Goal: Task Accomplishment & Management: Manage account settings

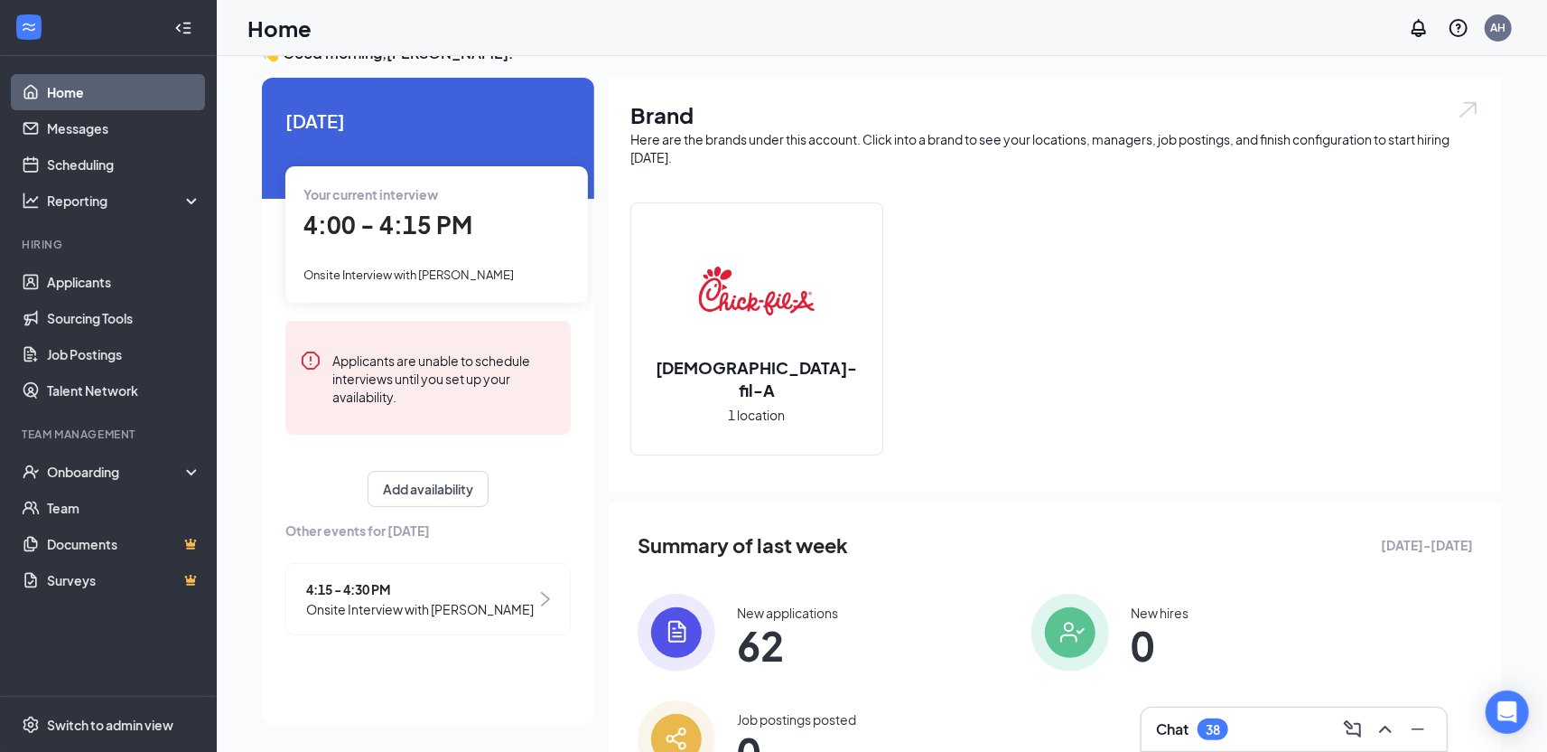
scroll to position [41, 0]
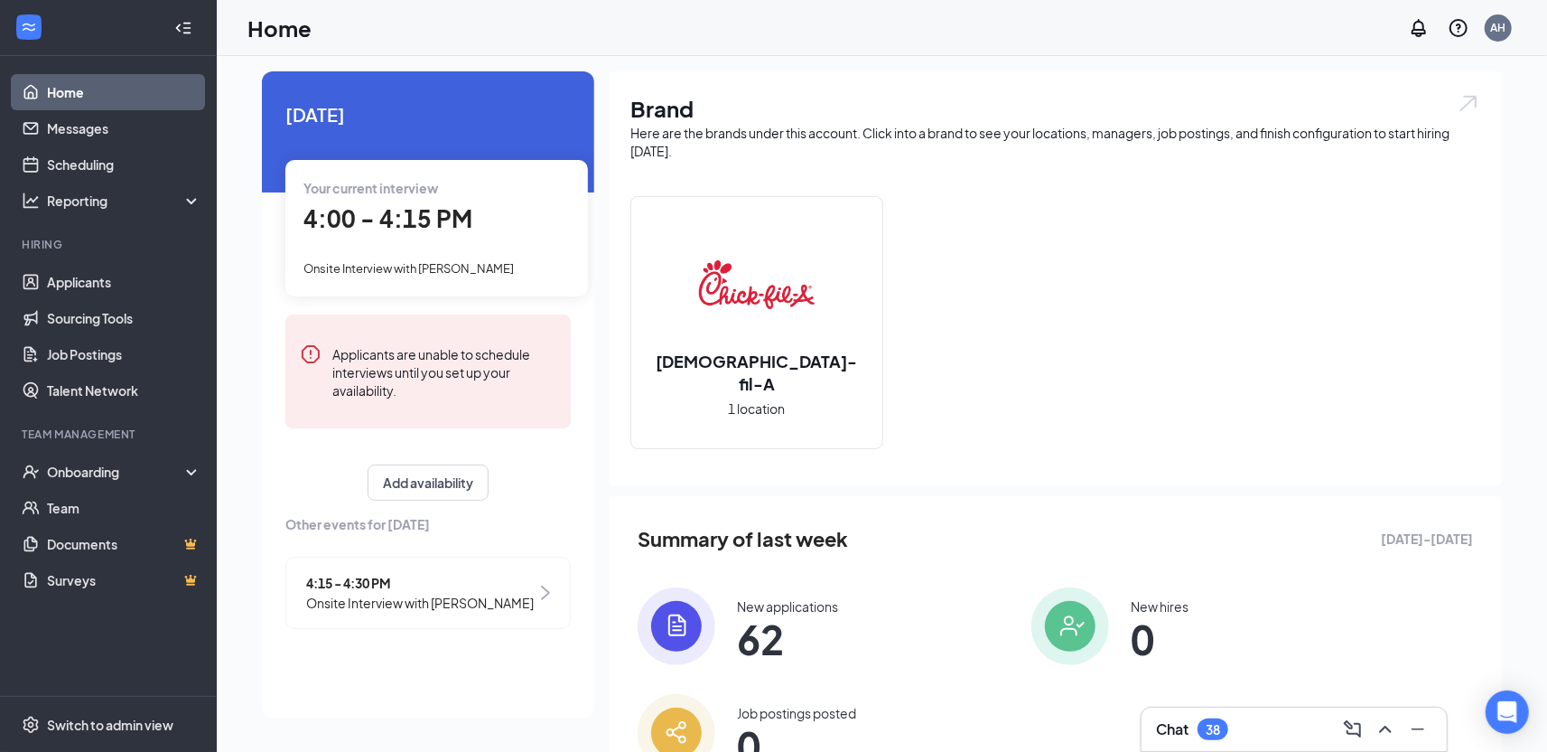
click at [374, 602] on span "Onsite Interview with [PERSON_NAME]" at bounding box center [420, 603] width 228 height 20
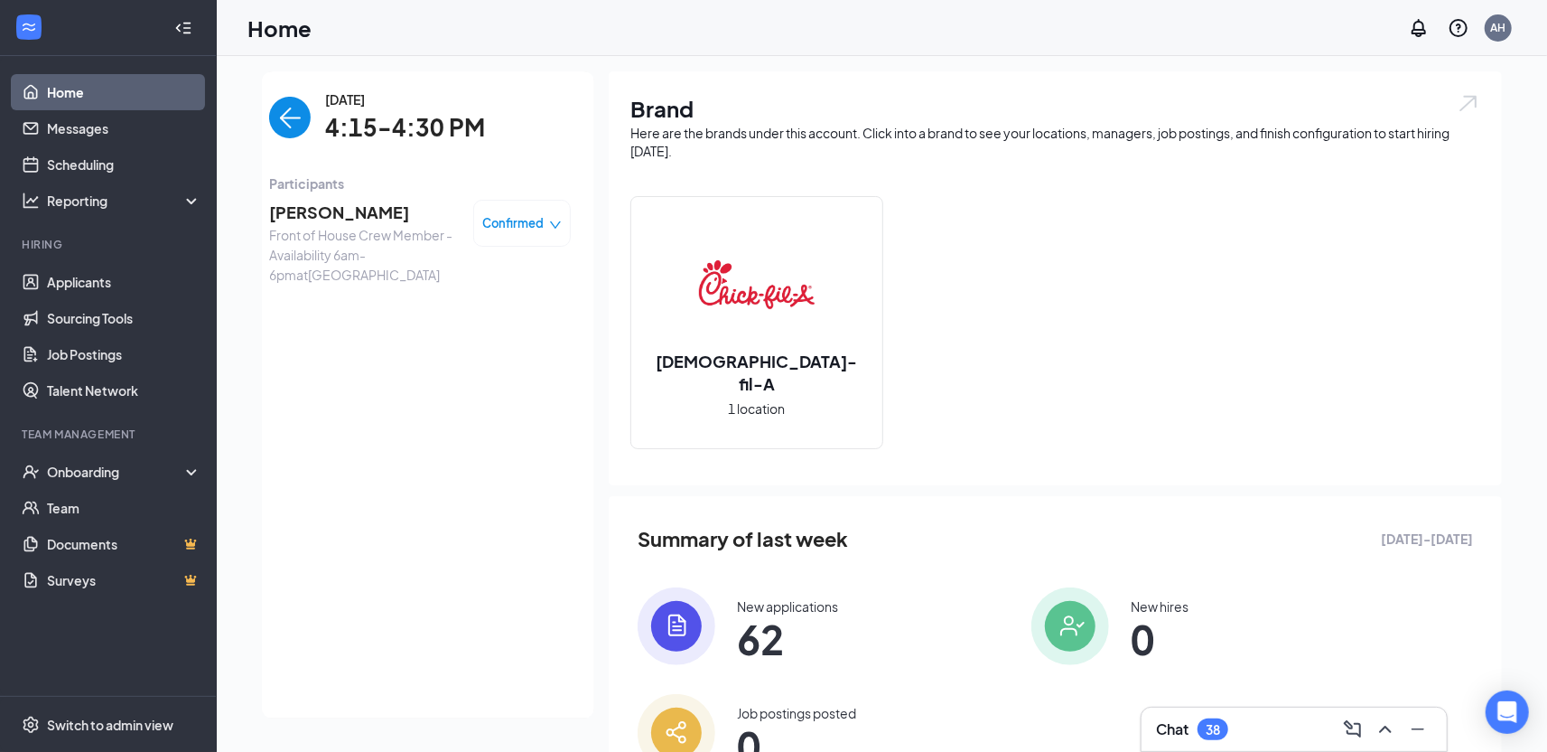
click at [318, 225] on span "[PERSON_NAME]" at bounding box center [364, 212] width 190 height 25
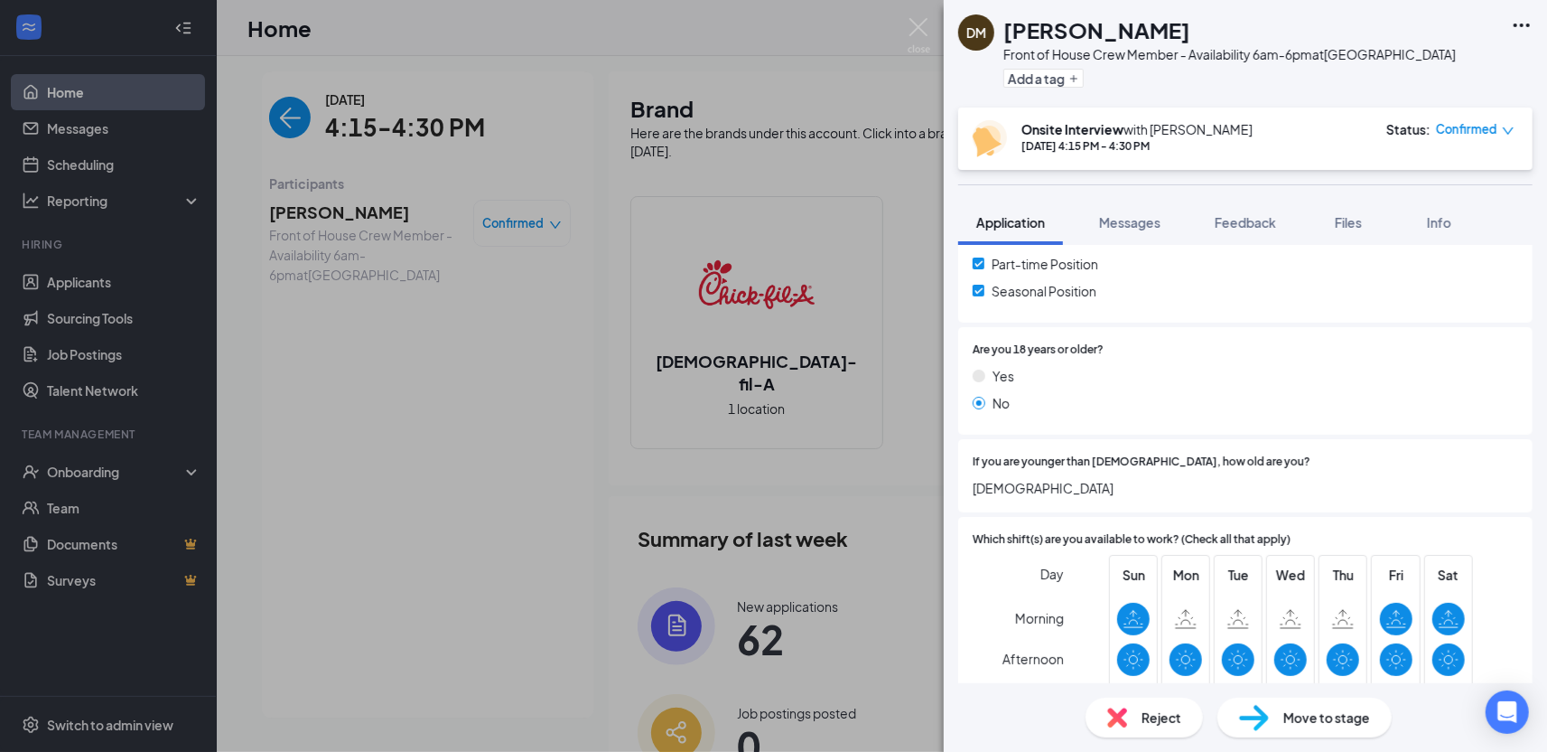
scroll to position [457, 0]
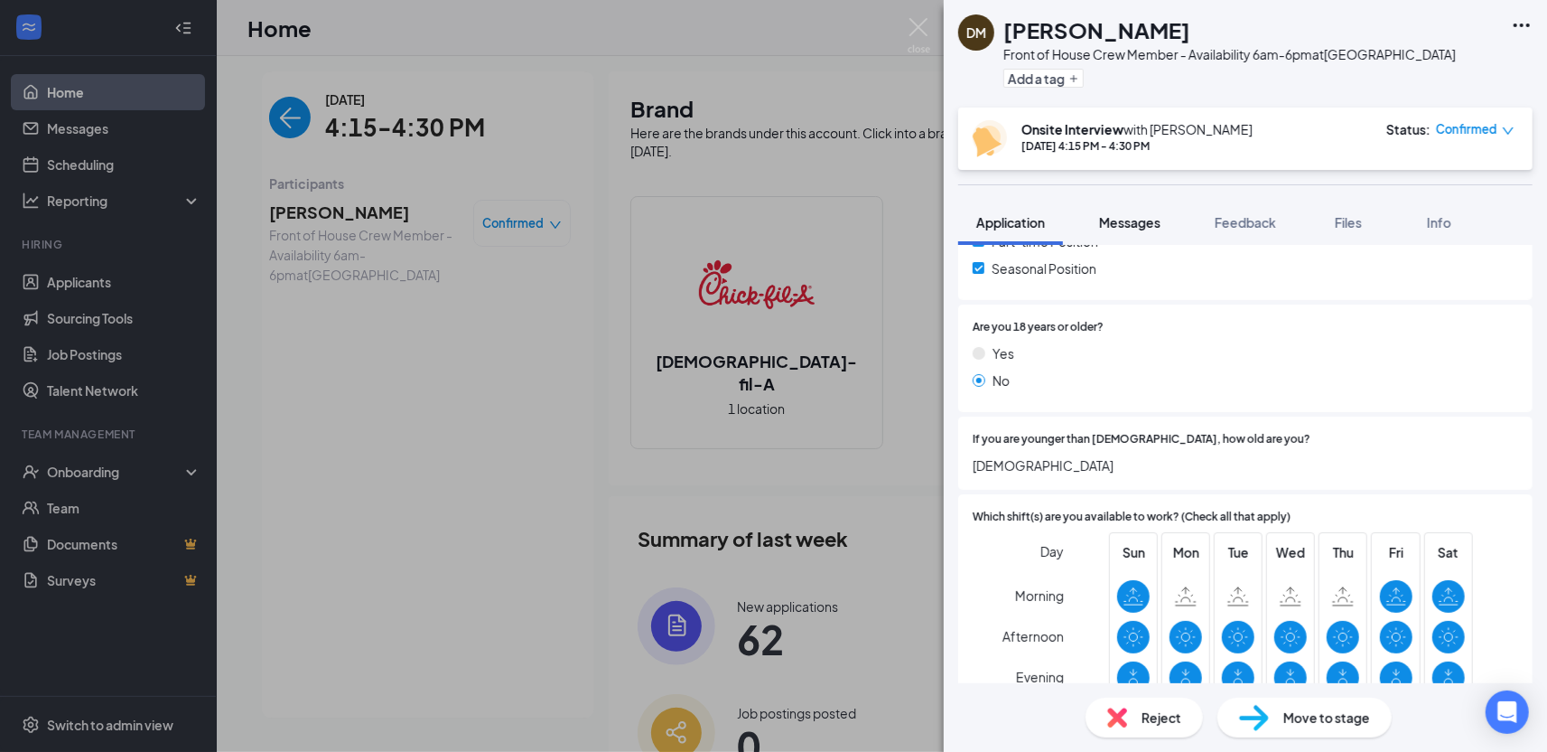
click at [1145, 202] on button "Messages" at bounding box center [1130, 222] width 98 height 45
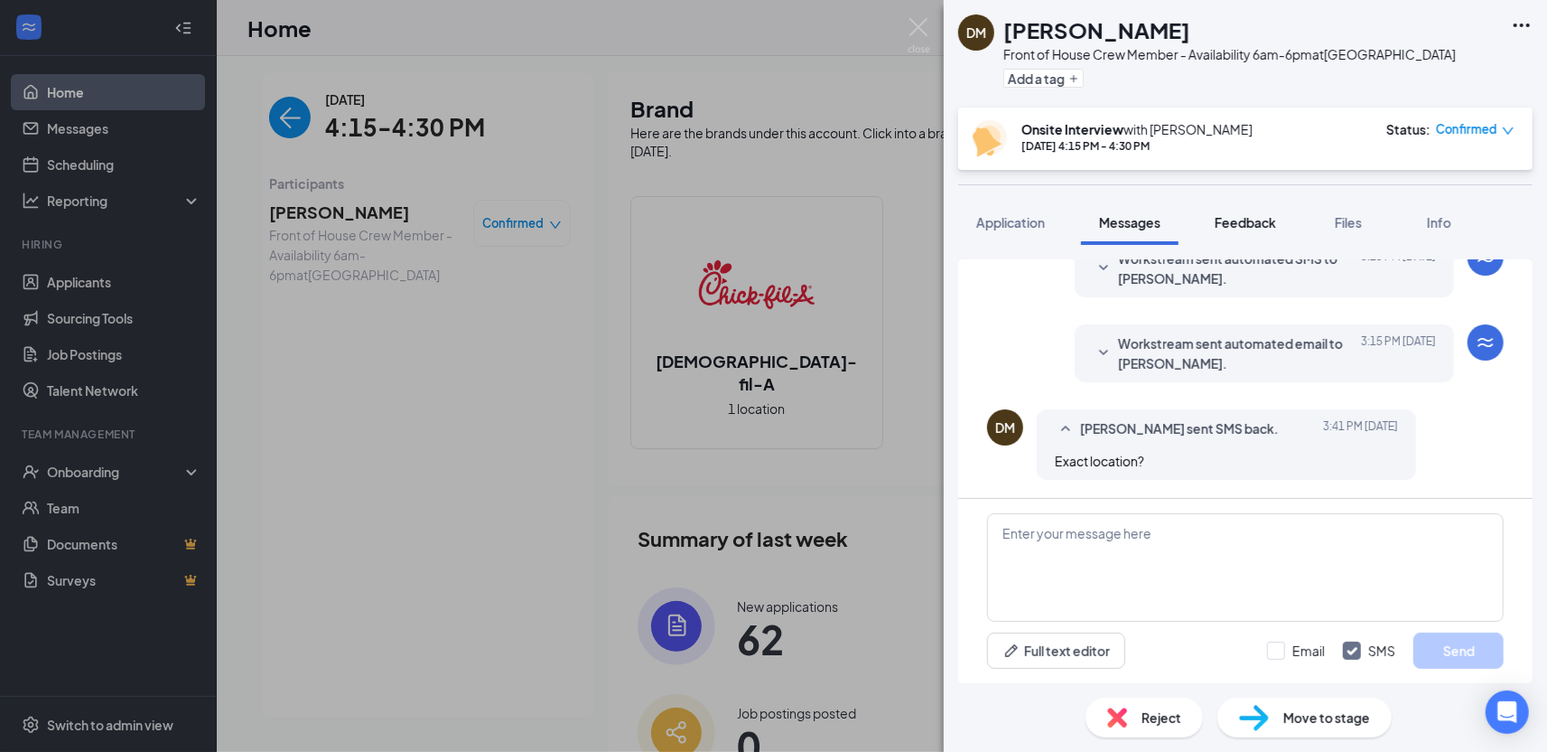
scroll to position [581, 0]
click at [1274, 219] on span "Feedback" at bounding box center [1245, 222] width 61 height 16
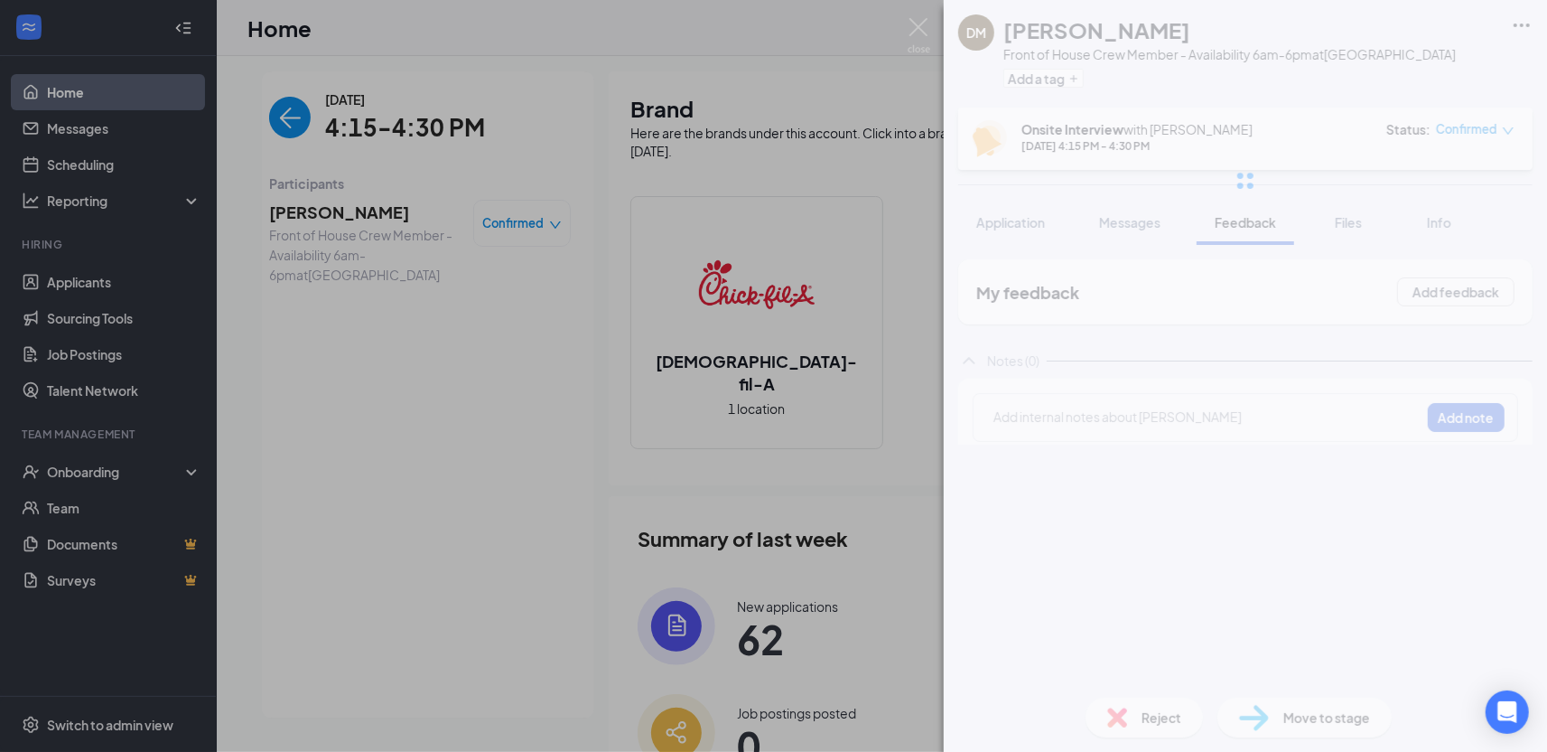
click at [1032, 222] on span "Application" at bounding box center [1010, 222] width 69 height 16
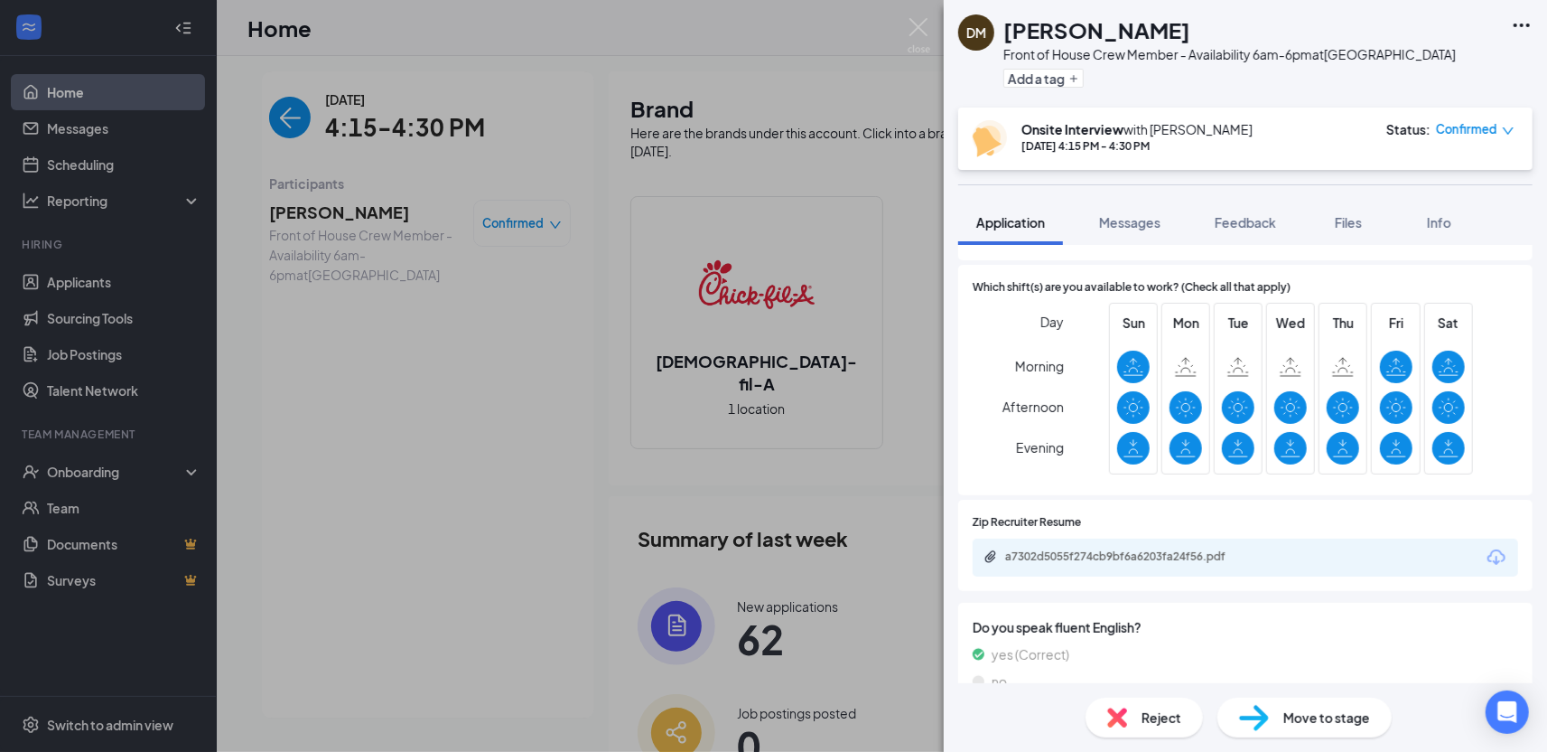
scroll to position [721, 0]
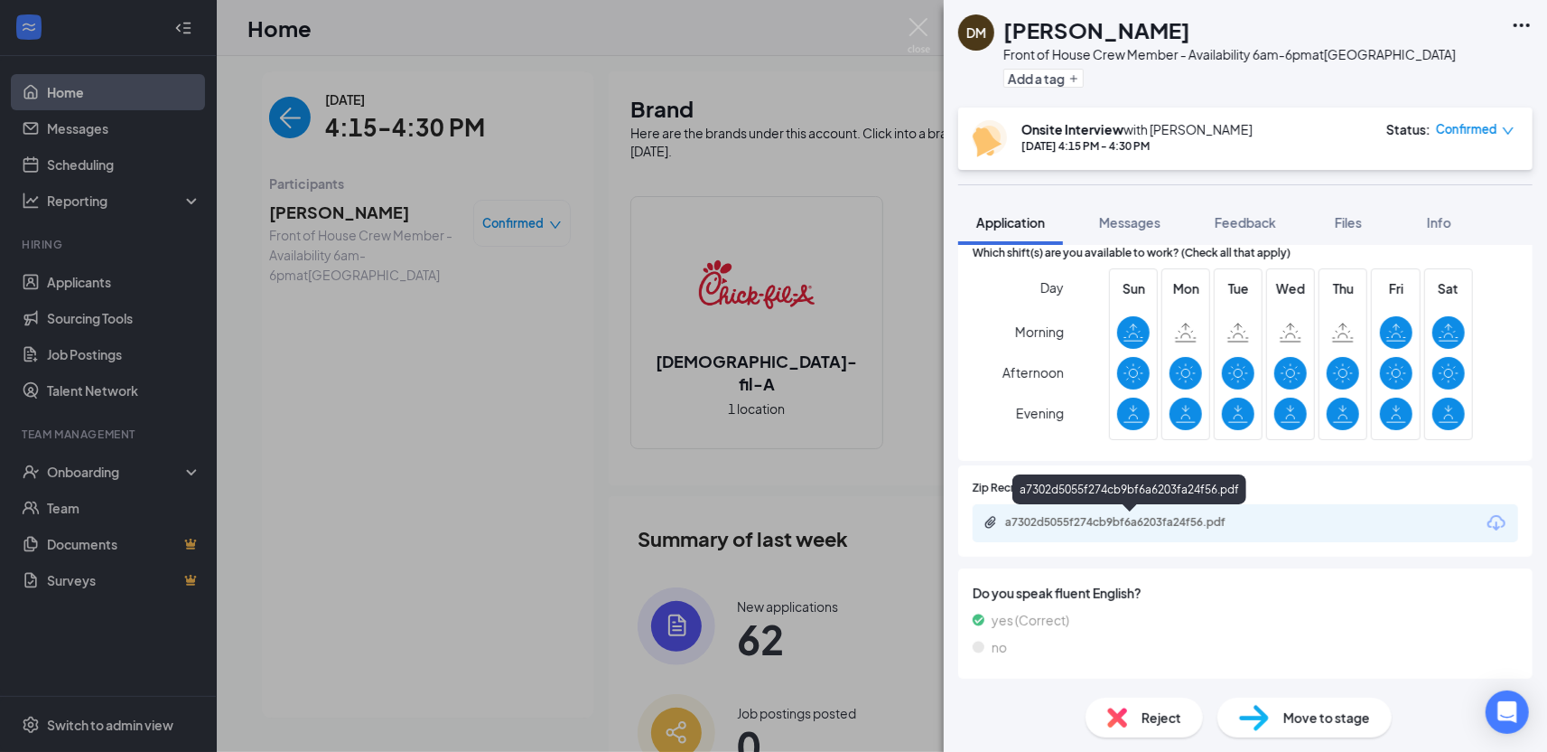
click at [1152, 518] on div "a7302d5055f274cb9bf6a6203fa24f56.pdf" at bounding box center [1131, 522] width 253 height 14
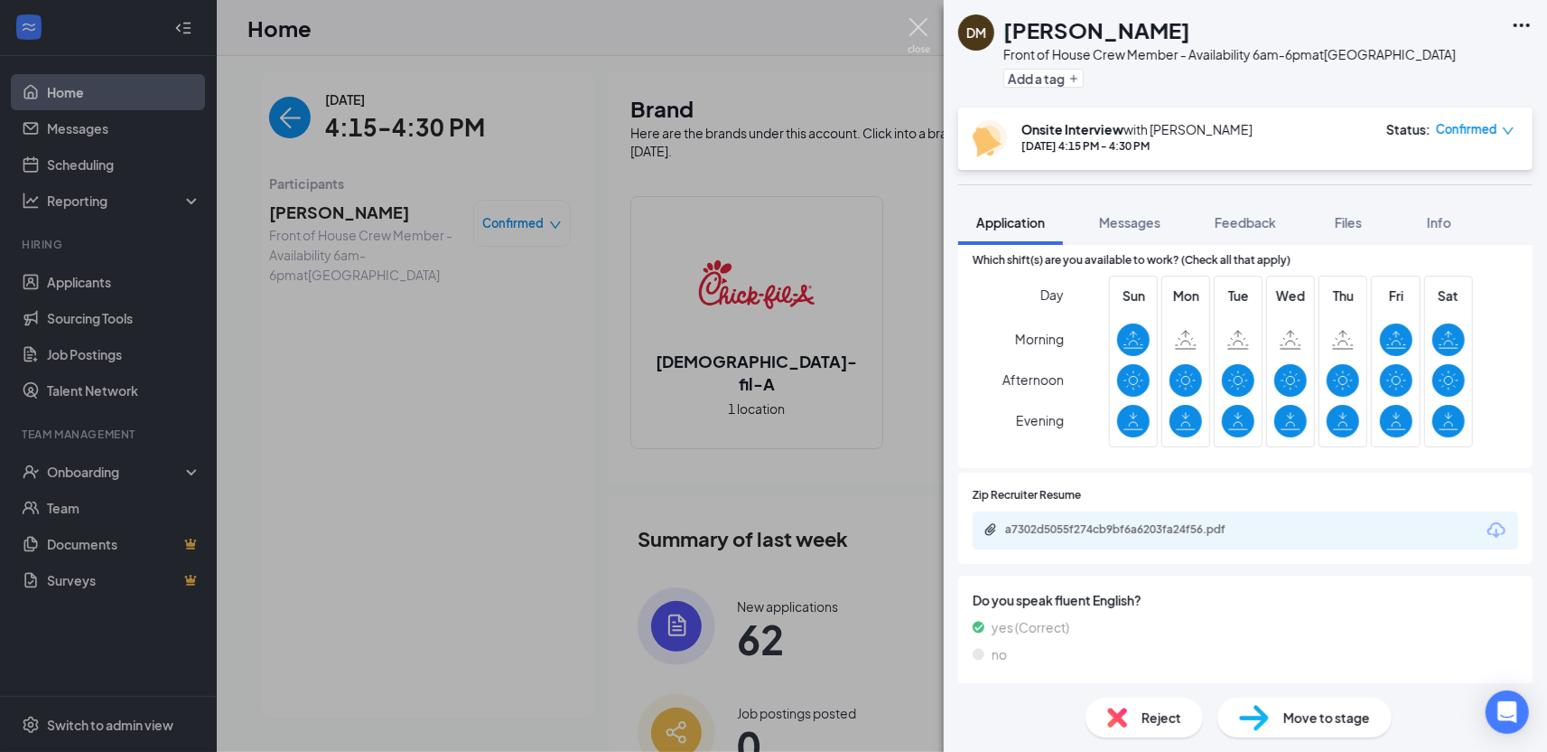
click at [918, 36] on img at bounding box center [919, 35] width 23 height 35
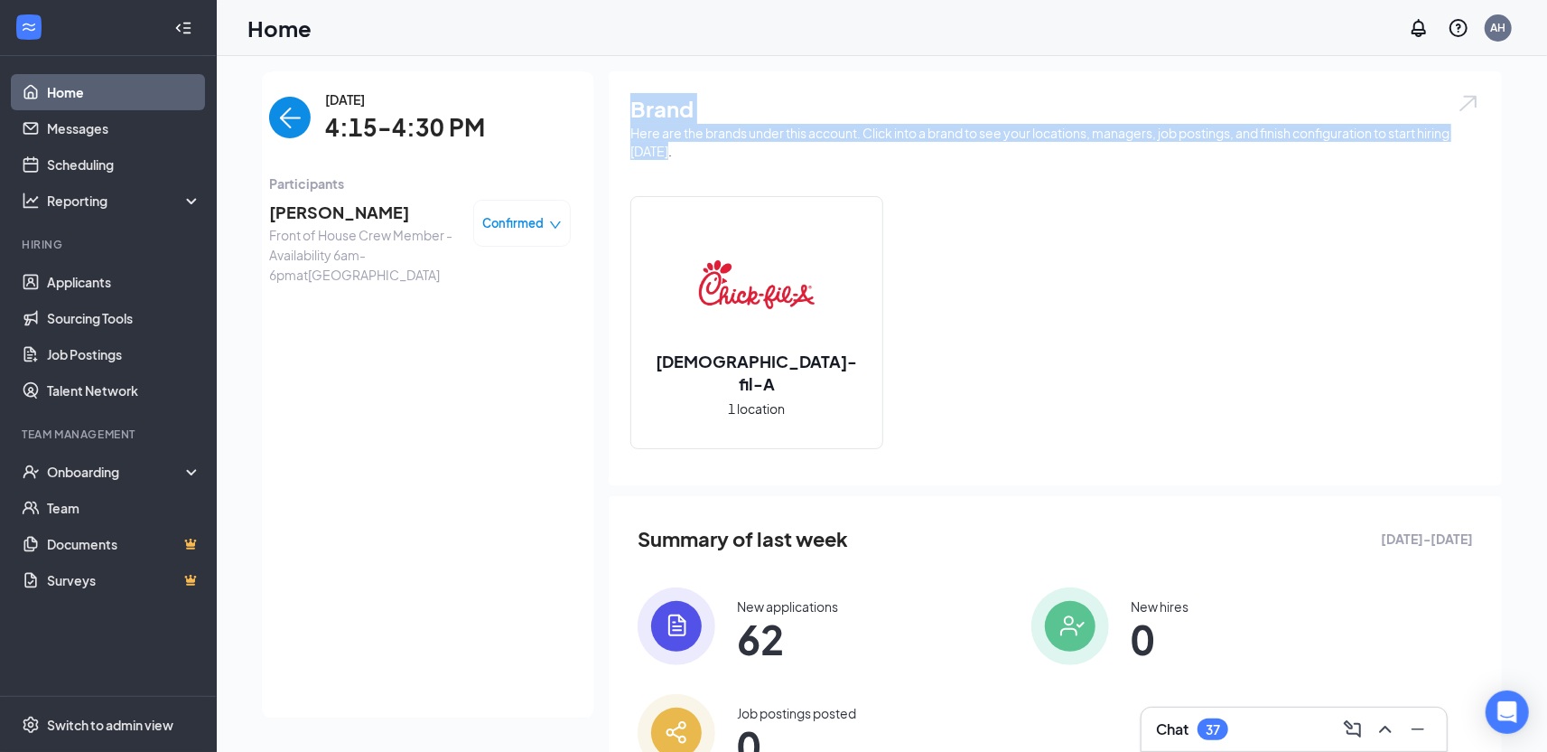
drag, startPoint x: 630, startPoint y: 112, endPoint x: 692, endPoint y: 170, distance: 85.0
click at [692, 170] on div "Brand Here are the brands under this account. Click into a brand to see your lo…" at bounding box center [1055, 278] width 893 height 414
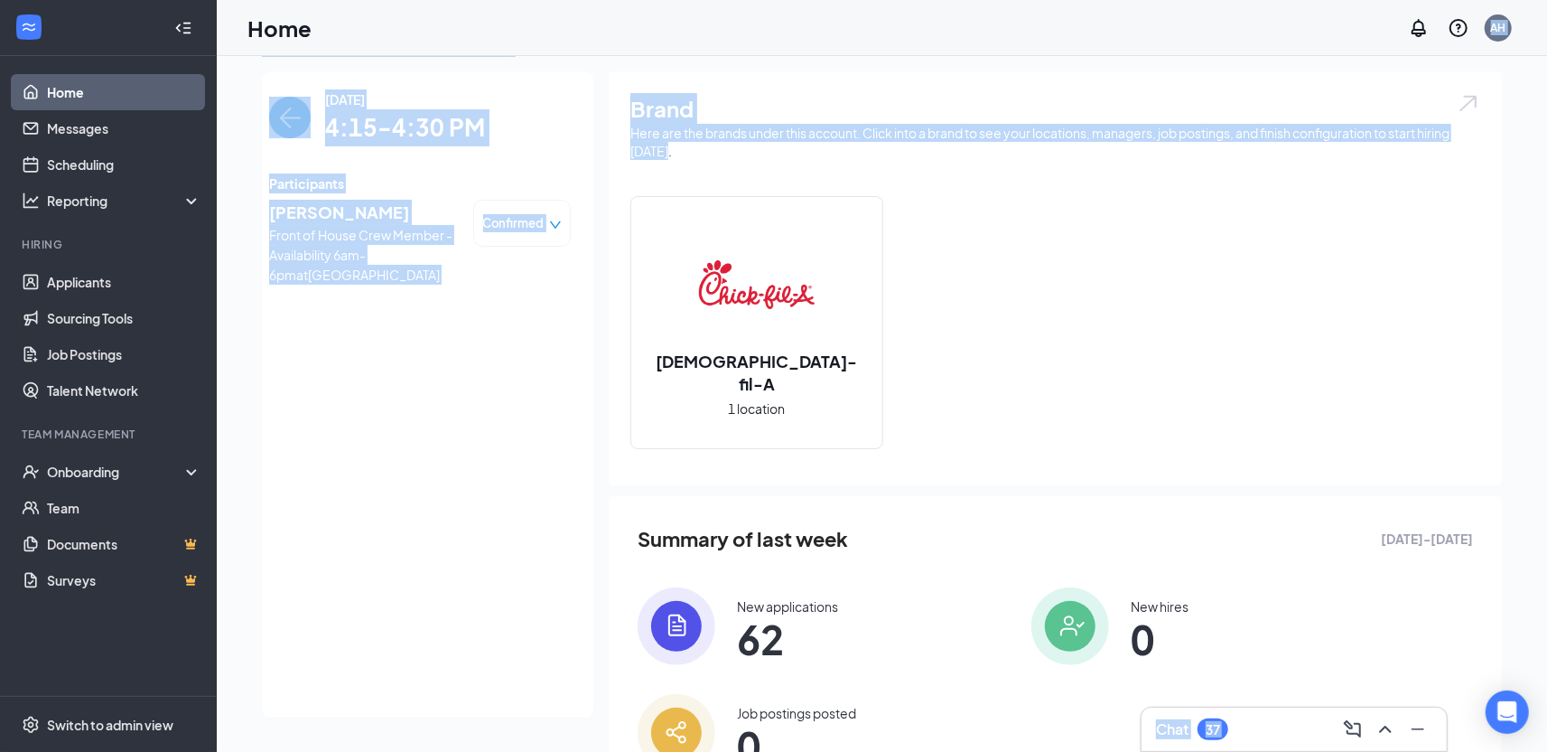
drag, startPoint x: 684, startPoint y: 143, endPoint x: 585, endPoint y: 37, distance: 144.4
click at [585, 37] on div "Home AH Chat 37 👋 Good morning, [PERSON_NAME] ! [DATE] Your current interview 4…" at bounding box center [882, 400] width 1330 height 882
click at [600, 91] on div "[DATE] Your current interview 4:15 - 4:30 PM Onsite Interview with [PERSON_NAME…" at bounding box center [882, 445] width 1240 height 749
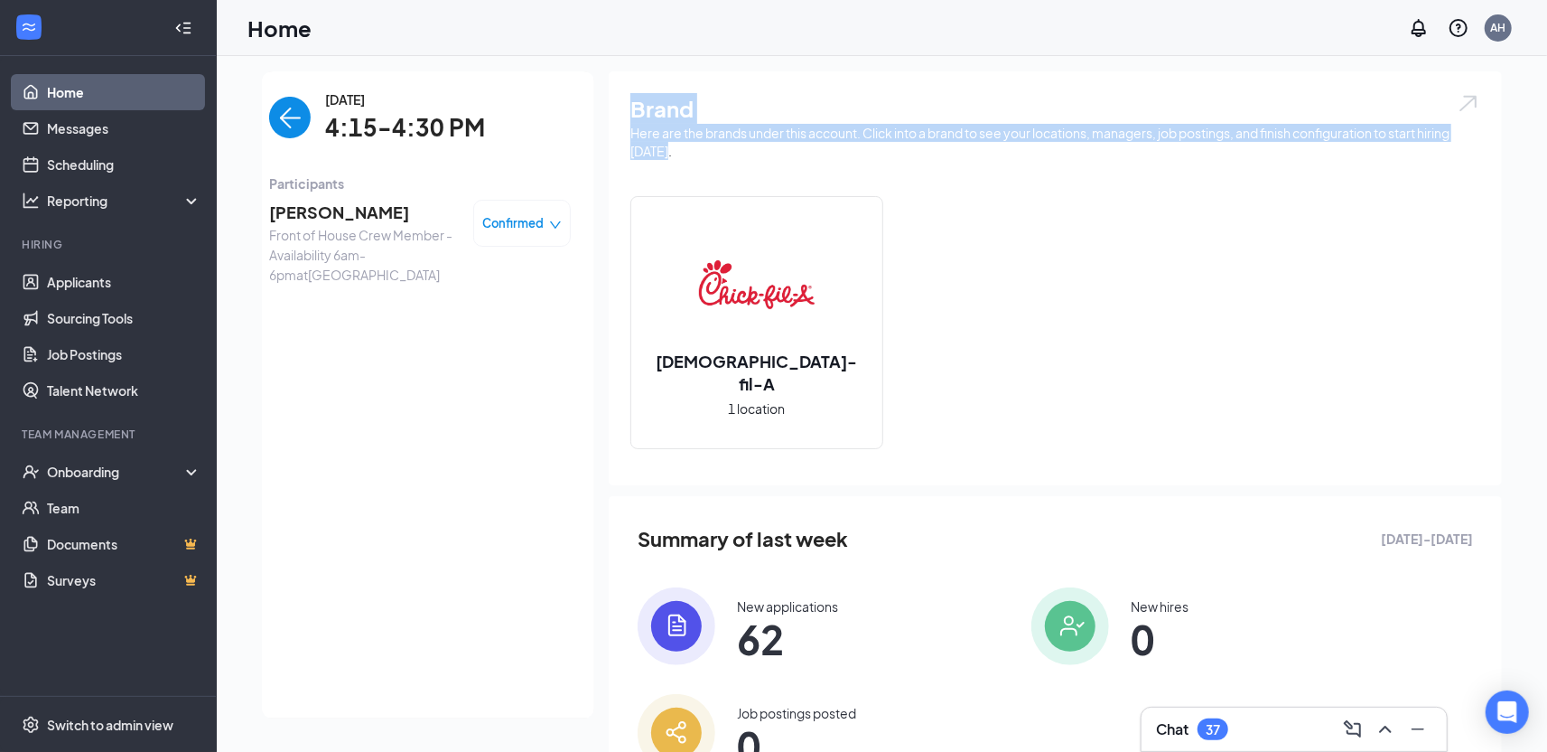
drag, startPoint x: 632, startPoint y: 101, endPoint x: 682, endPoint y: 165, distance: 81.1
click at [682, 165] on div "Brand Here are the brands under this account. Click into a brand to see your lo…" at bounding box center [1055, 278] width 893 height 414
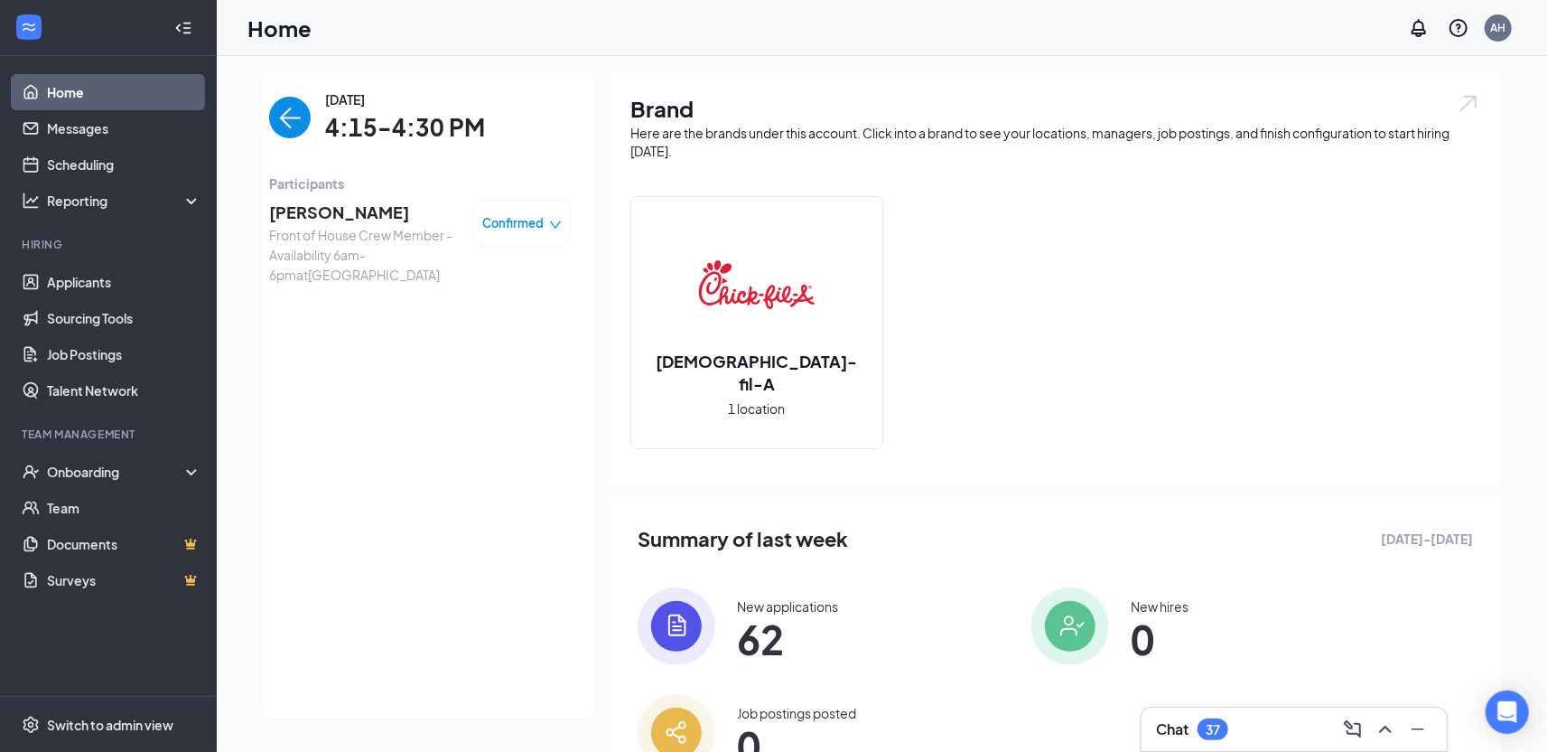
click at [303, 116] on img "back-button" at bounding box center [290, 118] width 42 height 42
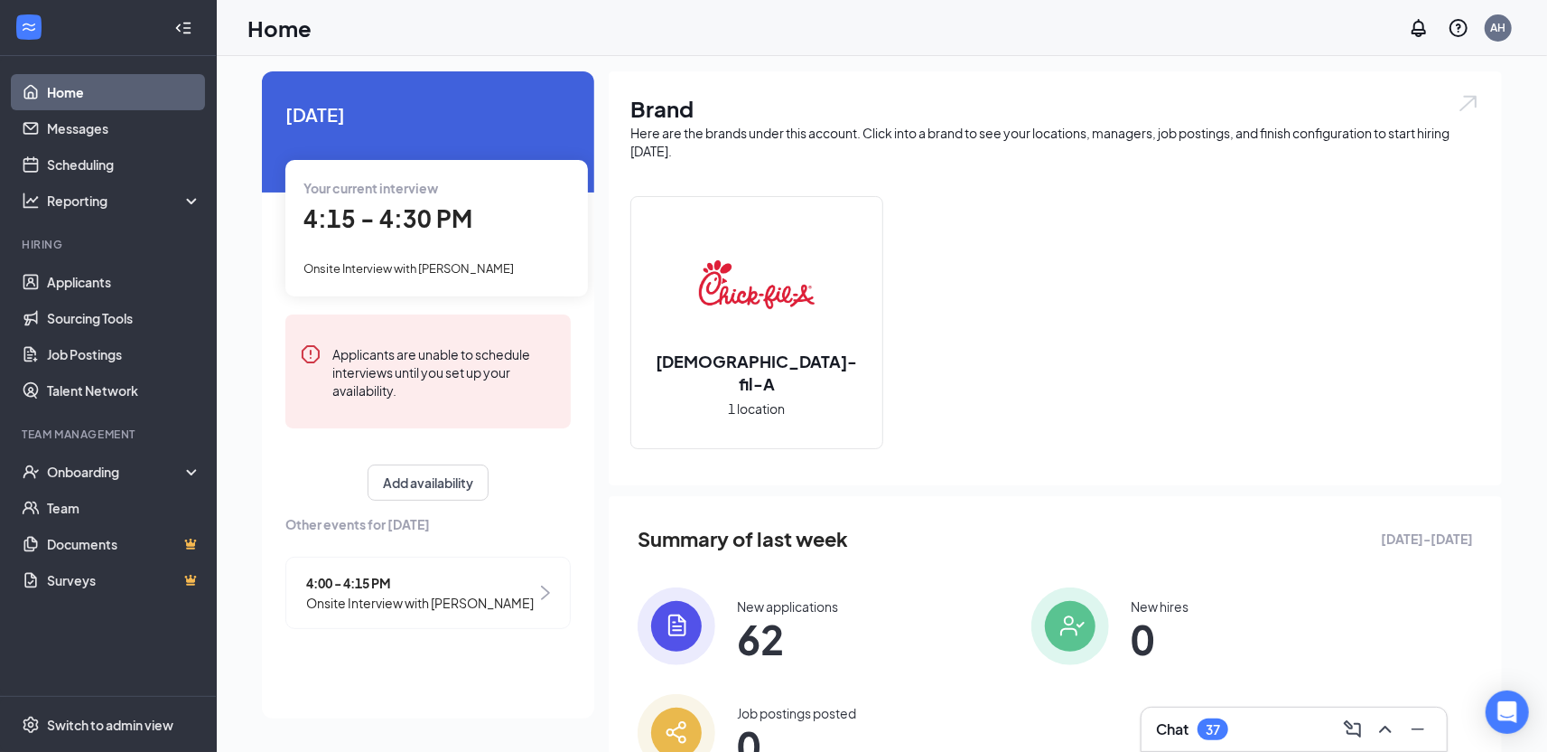
click at [406, 593] on span "4:00 - 4:15 PM" at bounding box center [420, 583] width 228 height 20
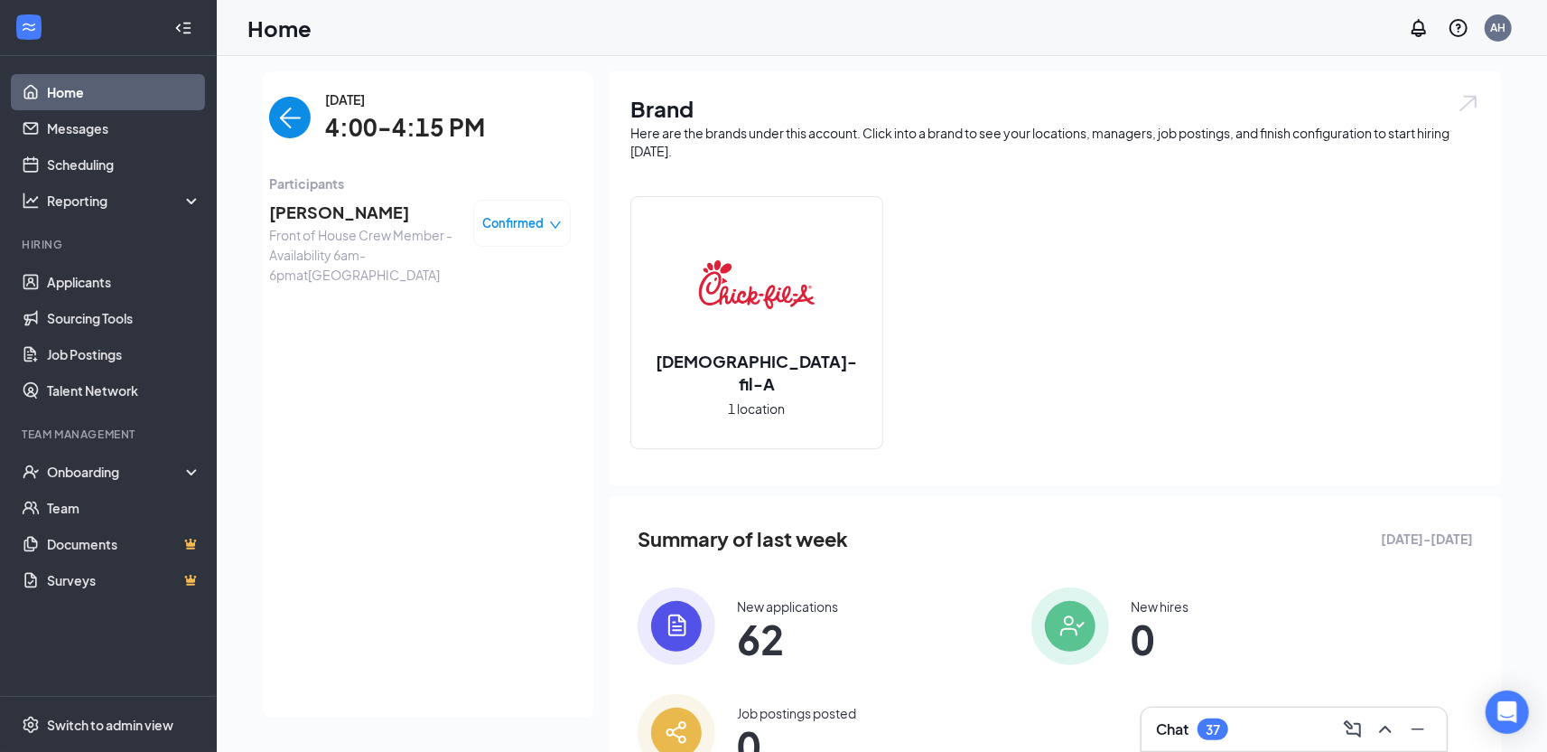
click at [512, 222] on span "Confirmed" at bounding box center [513, 223] width 61 height 18
click at [479, 331] on span "Mark as no-show" at bounding box center [473, 337] width 100 height 20
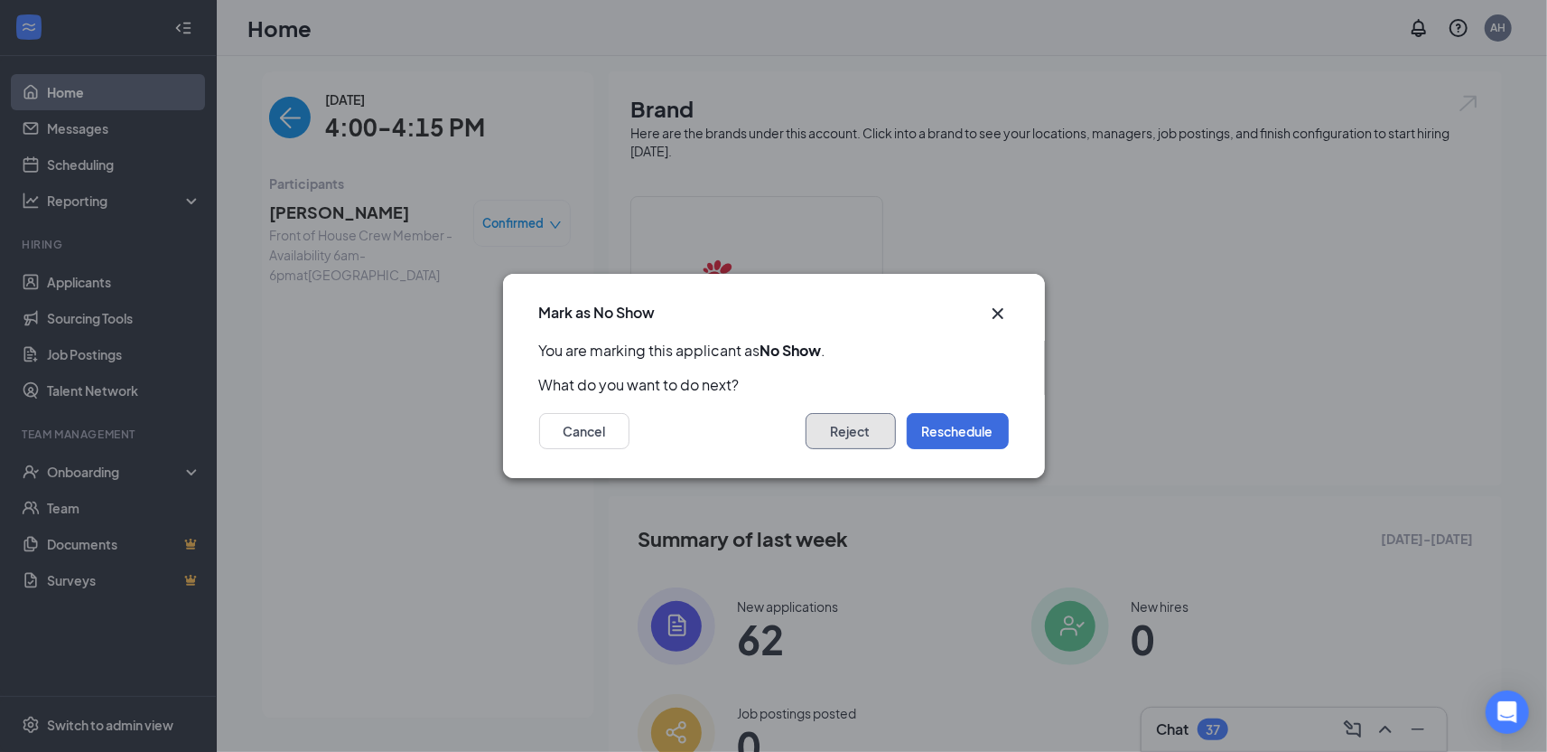
click at [880, 432] on button "Reject" at bounding box center [851, 431] width 90 height 36
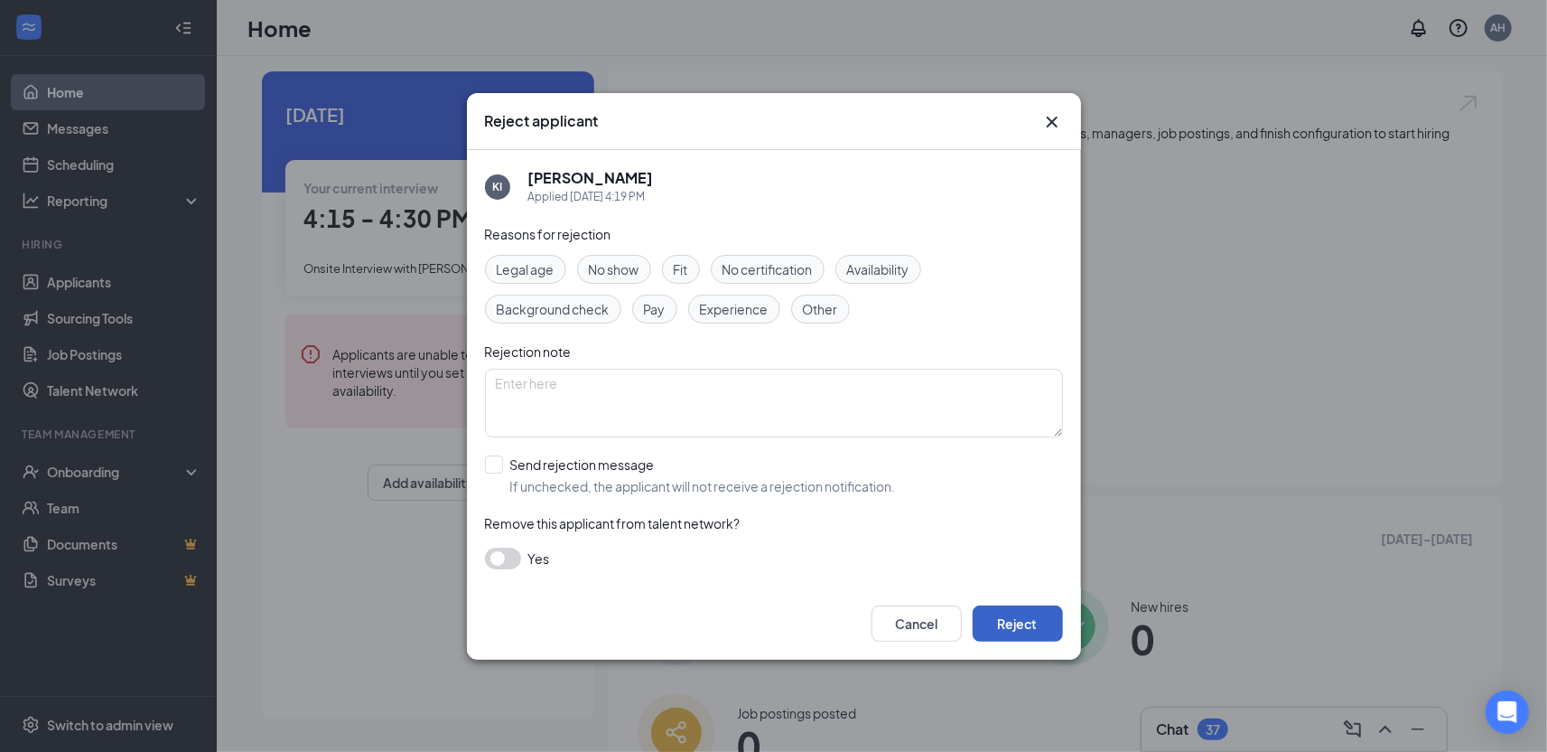
click at [1036, 633] on button "Reject" at bounding box center [1018, 623] width 90 height 36
